Goal: Information Seeking & Learning: Learn about a topic

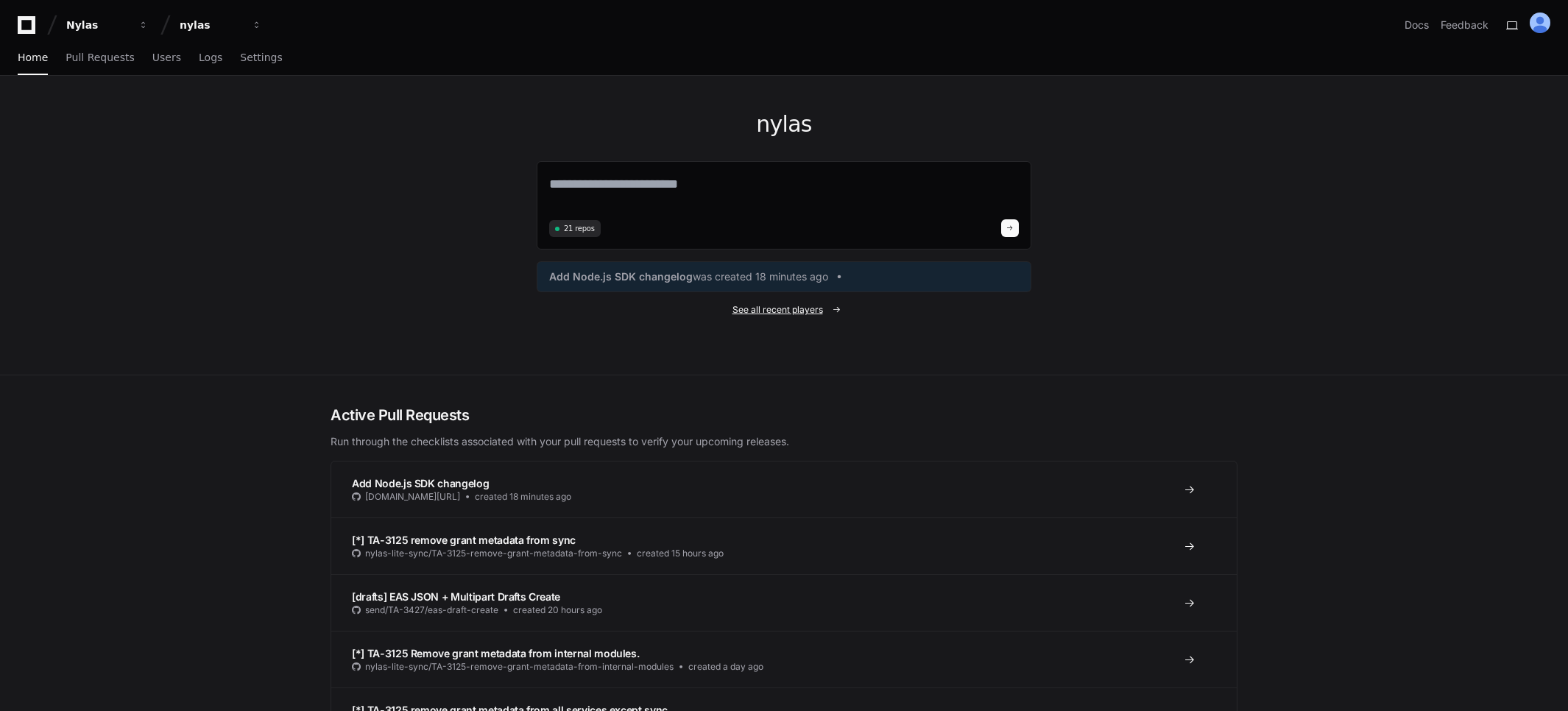
click at [789, 309] on span "See all recent players" at bounding box center [777, 309] width 90 height 11
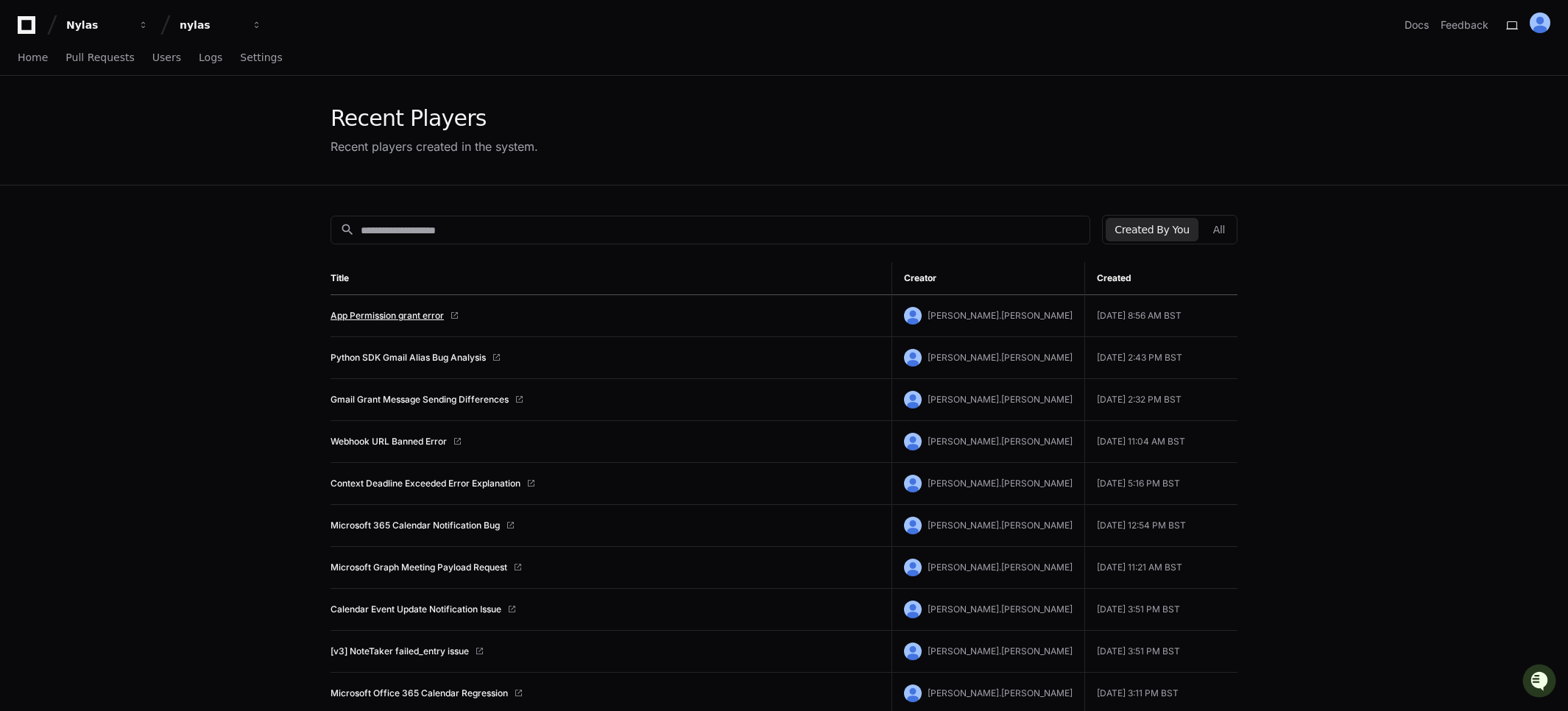
click at [412, 318] on link "App Permission grant error" at bounding box center [387, 315] width 113 height 11
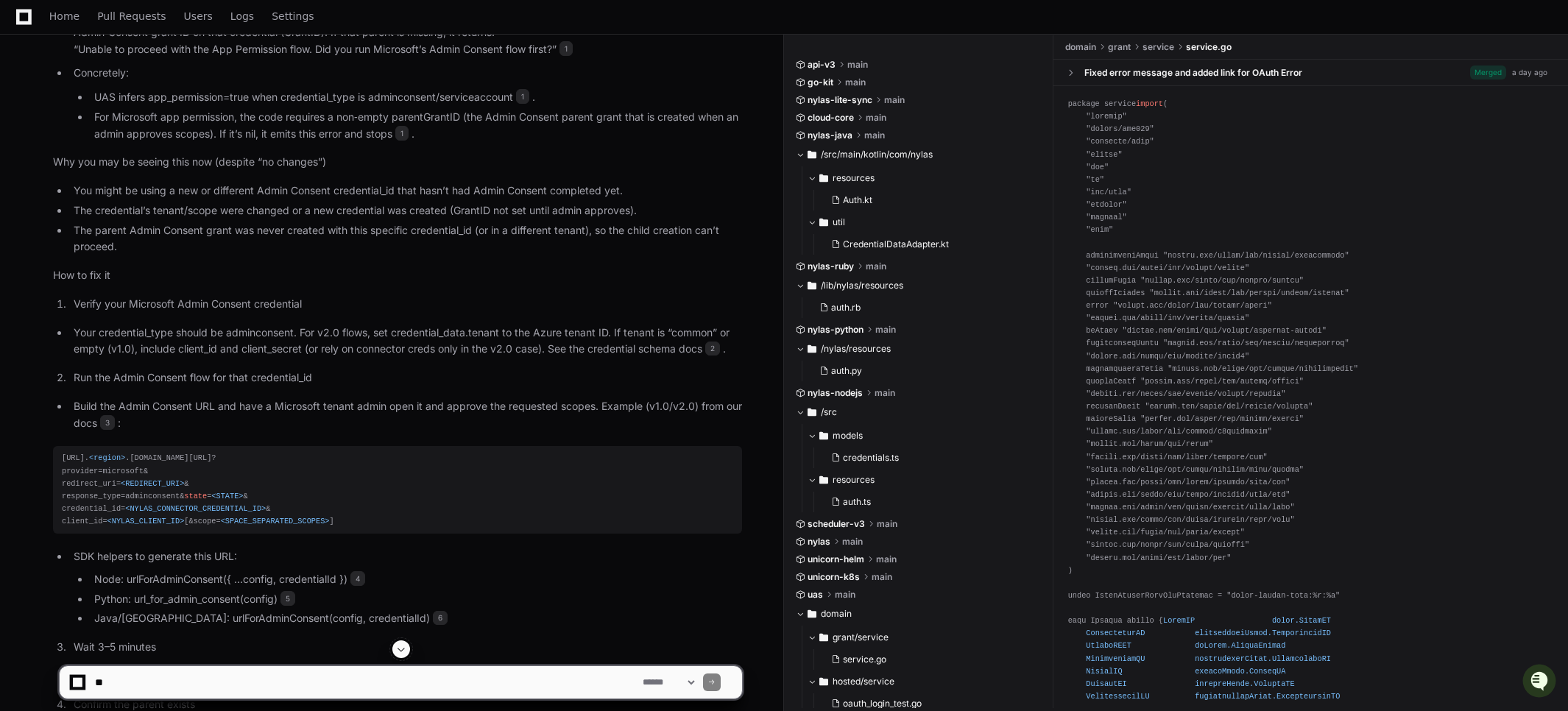
scroll to position [1266, 0]
